Goal: Task Accomplishment & Management: Complete application form

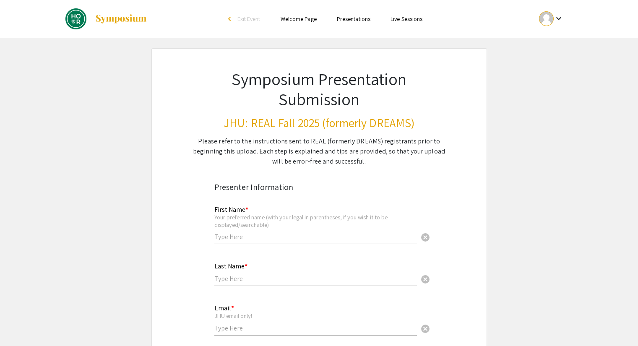
scroll to position [84, 0]
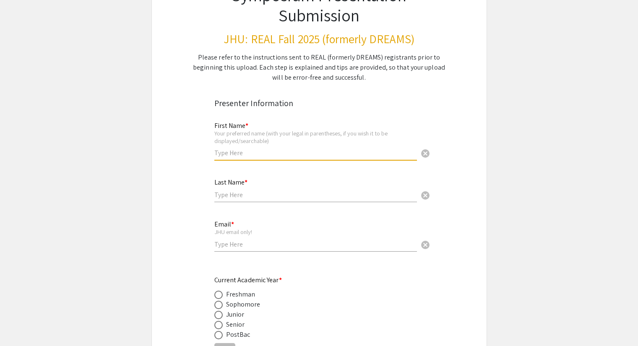
click at [275, 153] on input "text" at bounding box center [315, 153] width 203 height 9
type input "[PERSON_NAME]"
type input "[EMAIL_ADDRESS][DOMAIN_NAME]"
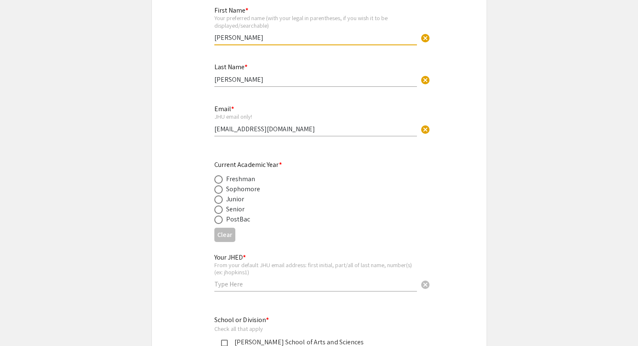
scroll to position [210, 0]
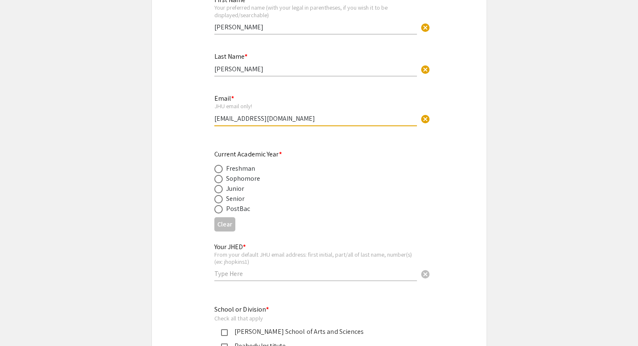
drag, startPoint x: 300, startPoint y: 119, endPoint x: 173, endPoint y: 119, distance: 126.3
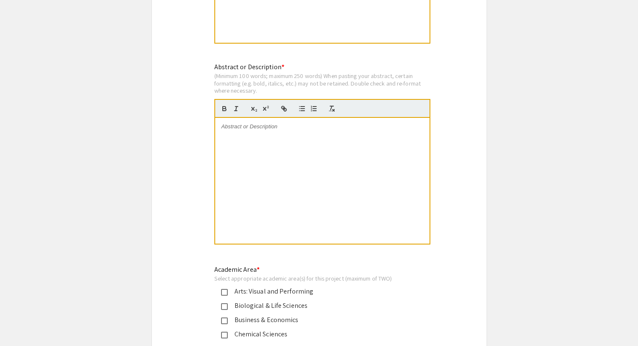
scroll to position [713, 0]
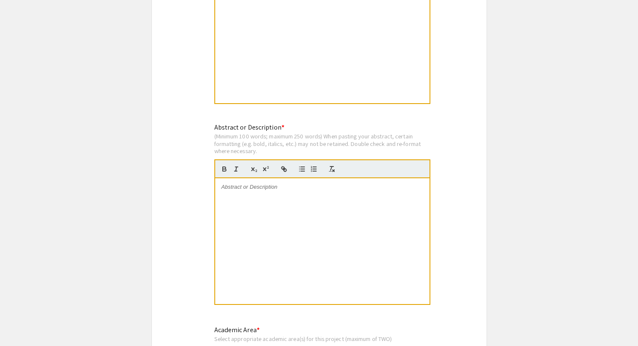
click at [352, 205] on div at bounding box center [322, 241] width 214 height 126
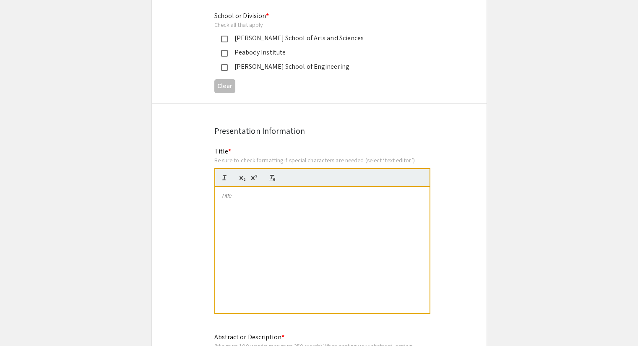
click at [323, 196] on p at bounding box center [323, 196] width 202 height 8
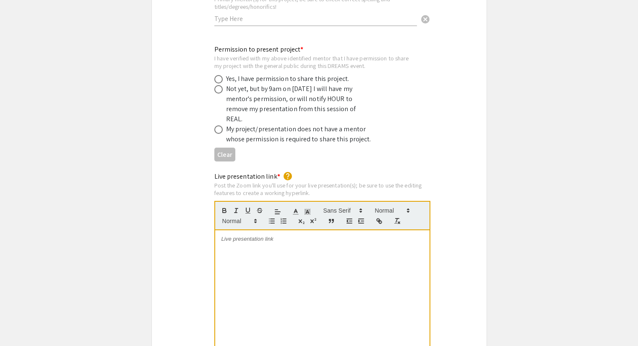
scroll to position [1679, 0]
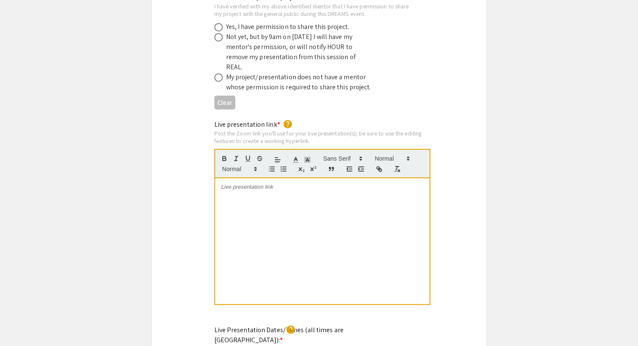
click at [307, 181] on div at bounding box center [322, 241] width 214 height 126
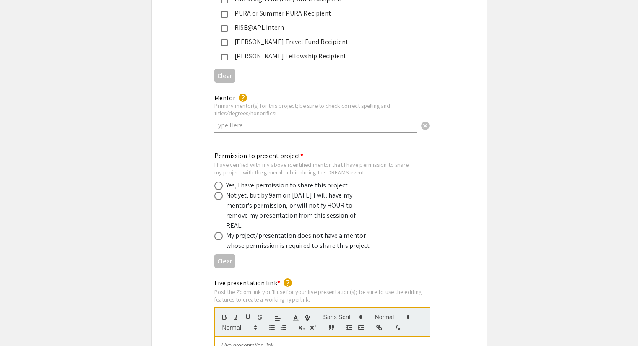
scroll to position [1469, 0]
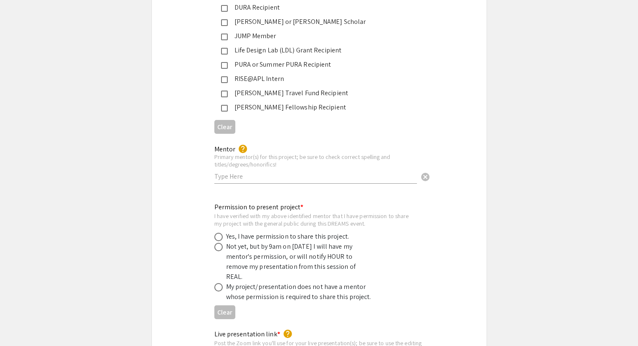
click at [311, 172] on input "text" at bounding box center [315, 176] width 203 height 9
click at [333, 212] on div "I have verified with my above identified mentor that I have permission to share…" at bounding box center [312, 219] width 196 height 15
click at [316, 172] on input "text" at bounding box center [315, 176] width 203 height 9
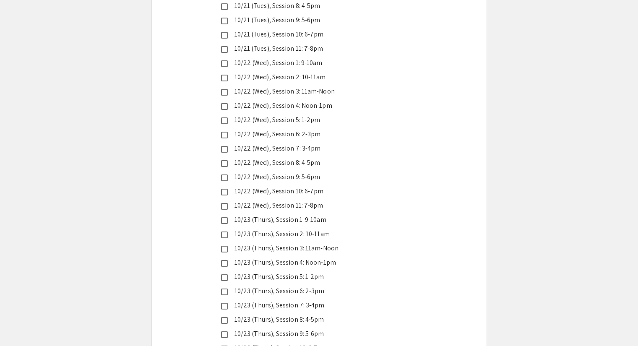
scroll to position [2072, 0]
